Goal: Task Accomplishment & Management: Use online tool/utility

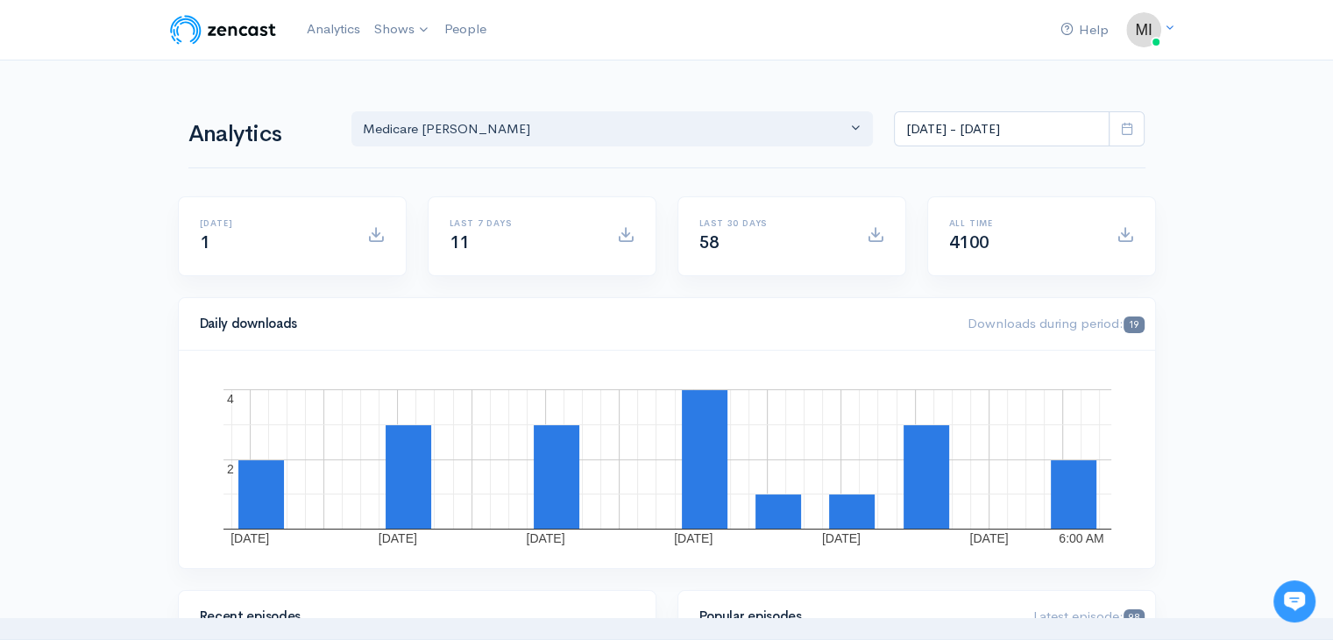
click at [406, 33] on link "Shows" at bounding box center [402, 30] width 70 height 39
click at [458, 75] on link "Medicare [PERSON_NAME]" at bounding box center [472, 72] width 209 height 31
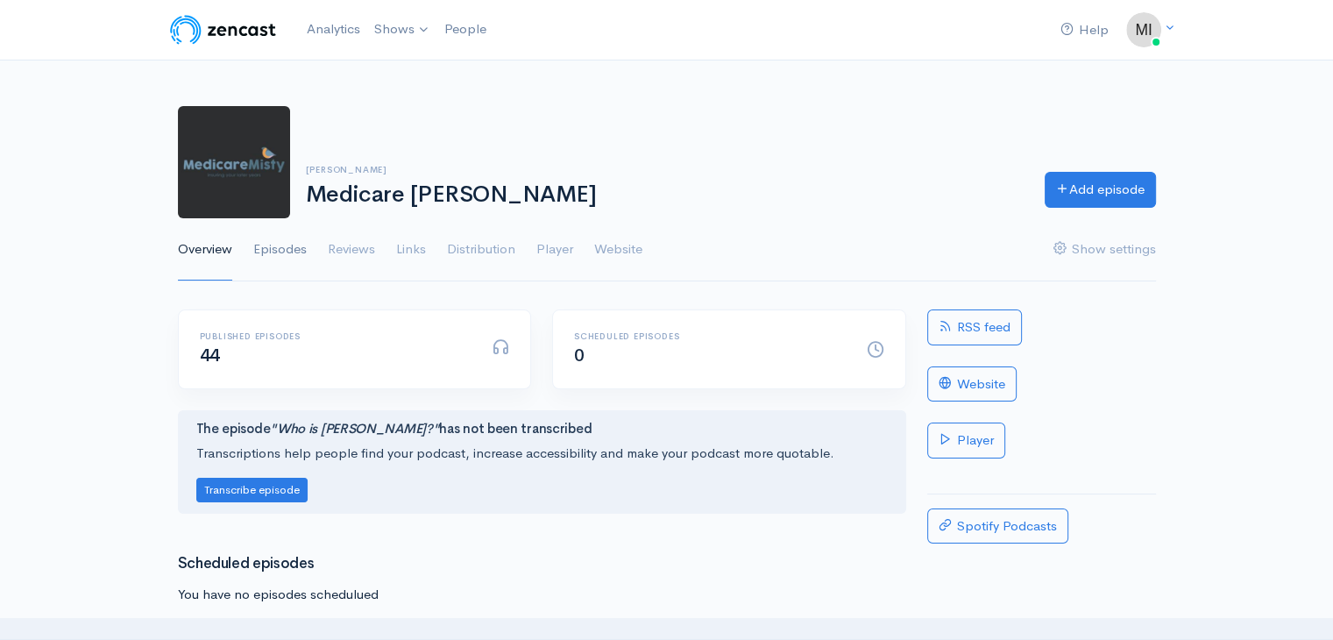
click at [294, 259] on link "Episodes" at bounding box center [279, 249] width 53 height 63
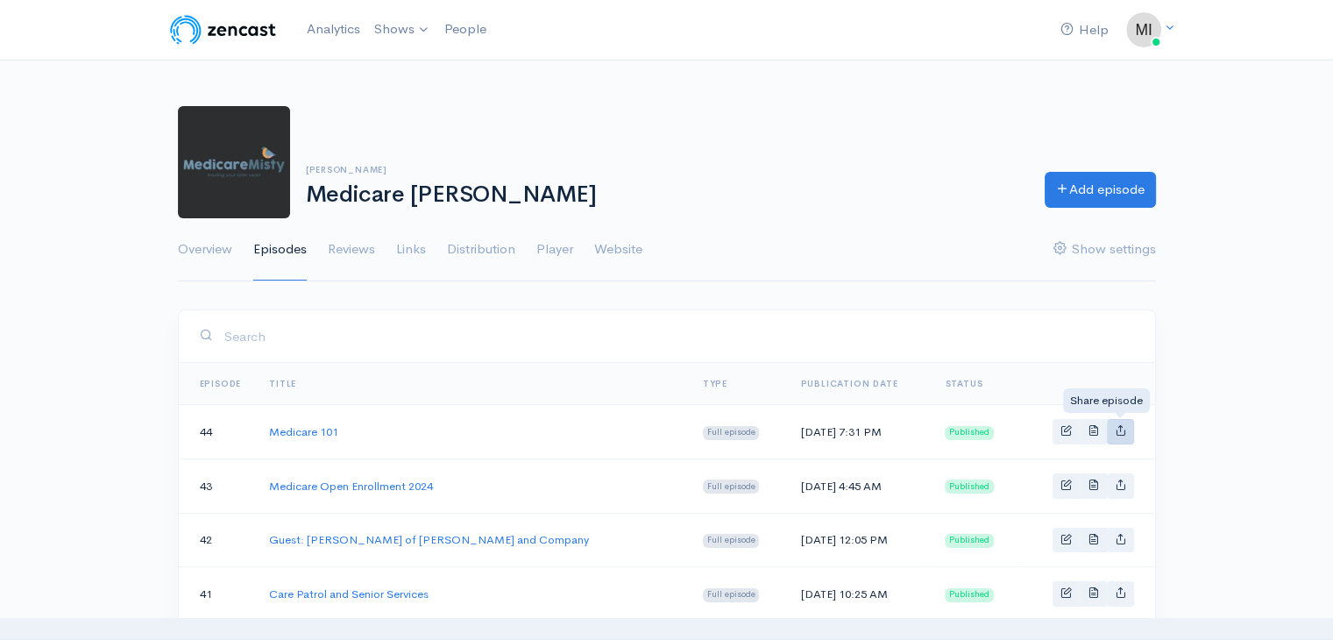
click at [1116, 431] on icon "Basic example" at bounding box center [1120, 429] width 11 height 11
type input "[URL][DOMAIN_NAME][PERSON_NAME]"
type input "<iframe src='[URL][DOMAIN_NAME]' width='100%' height='190' frameborder='0' scro…"
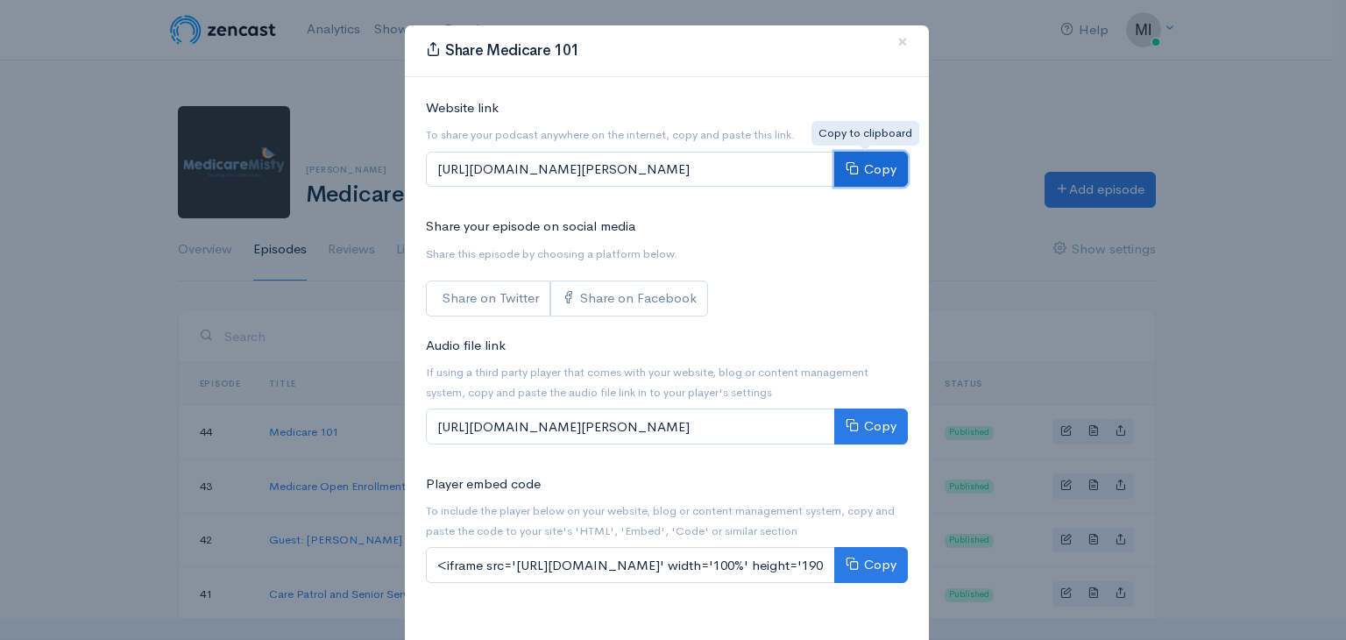
click at [892, 162] on button "Copy" at bounding box center [871, 170] width 74 height 36
click at [897, 44] on span "×" at bounding box center [902, 41] width 11 height 25
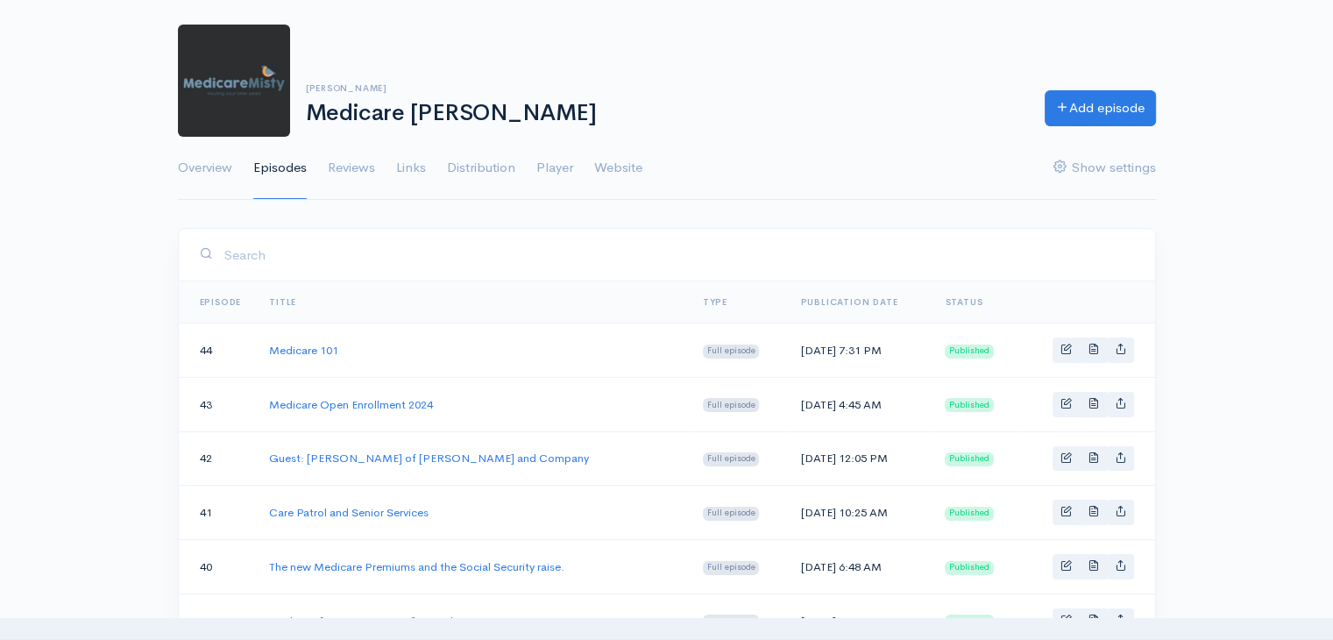
scroll to position [88, 0]
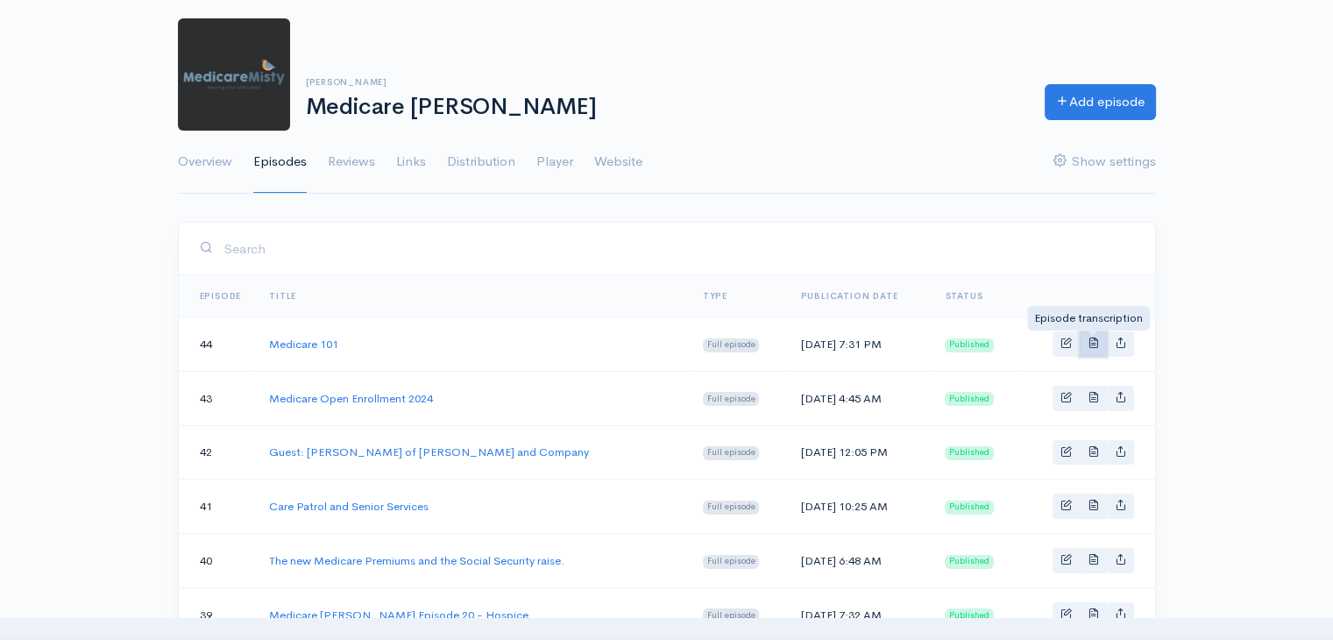
click at [1089, 338] on span "Basic example" at bounding box center [1093, 342] width 11 height 11
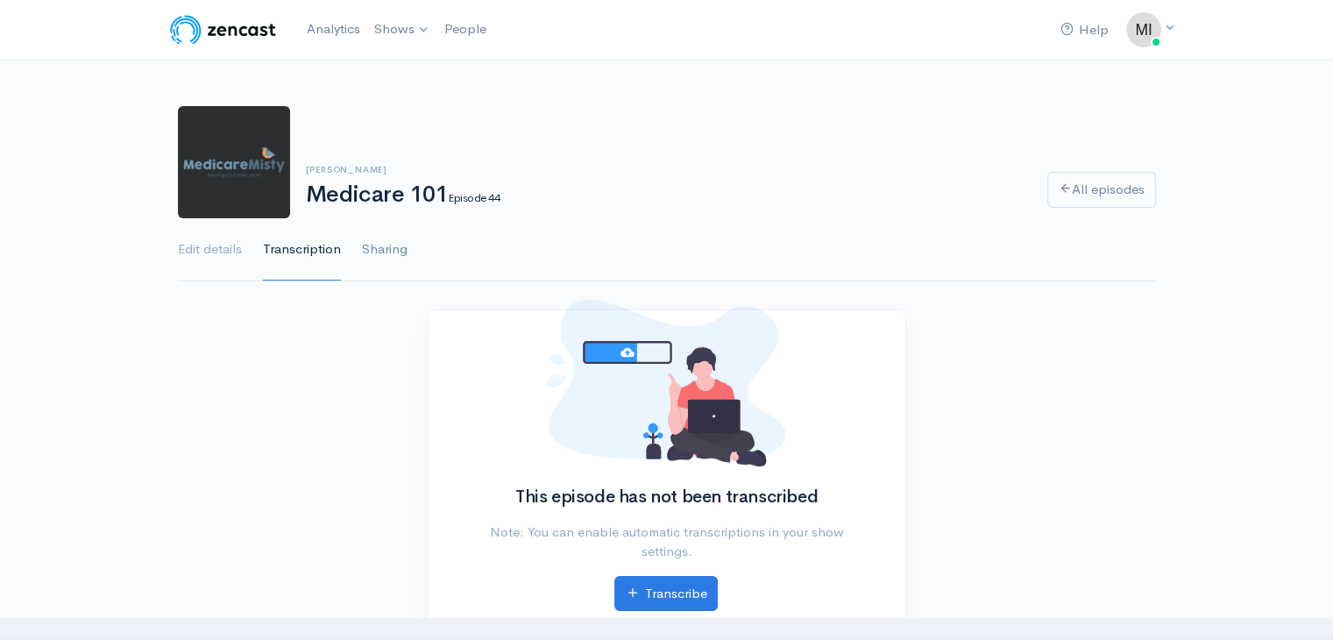
click at [400, 256] on link "Sharing" at bounding box center [385, 249] width 46 height 63
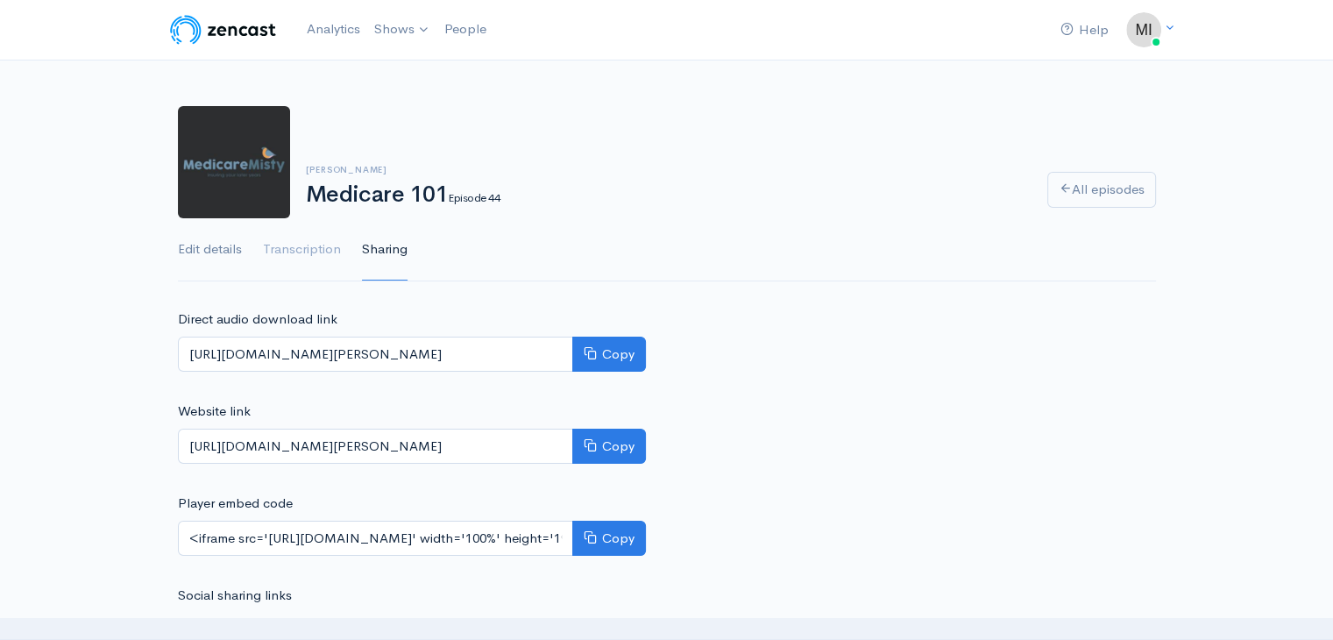
click at [227, 256] on link "Edit details" at bounding box center [210, 249] width 64 height 63
